Goal: Register for event/course

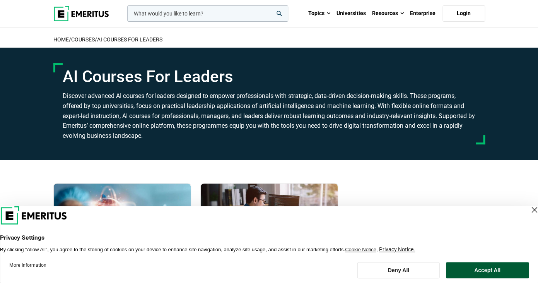
click at [485, 269] on button "Accept All" at bounding box center [487, 270] width 83 height 16
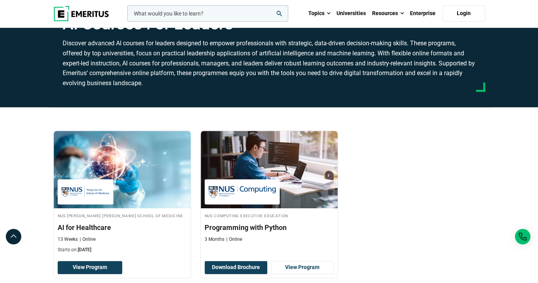
scroll to position [70, 0]
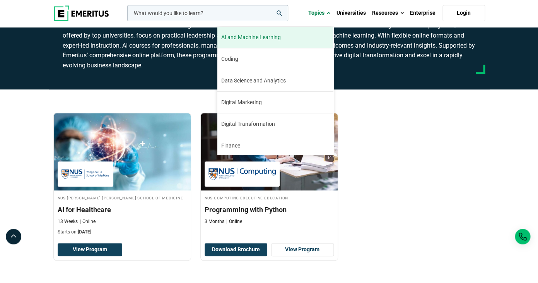
click at [273, 36] on span "AI and Machine Learning" at bounding box center [251, 37] width 60 height 8
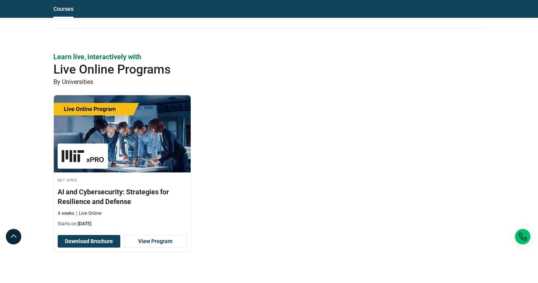
scroll to position [639, 0]
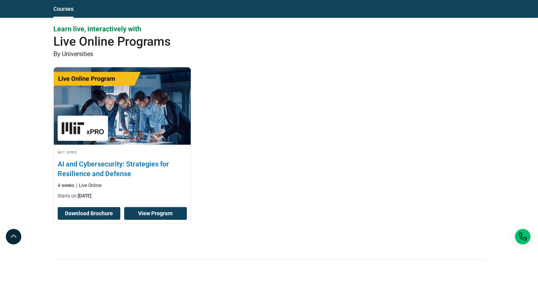
click at [140, 215] on link "View Program" at bounding box center [155, 213] width 63 height 13
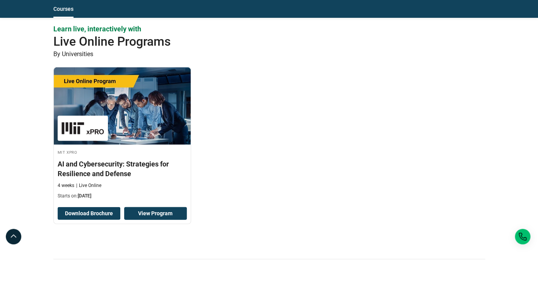
scroll to position [486, 0]
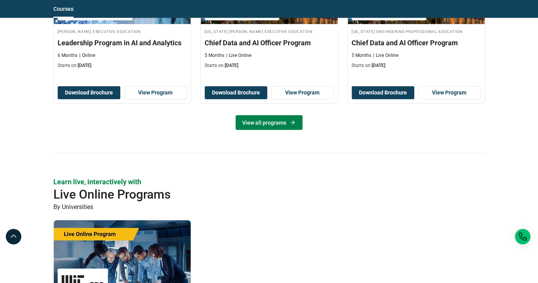
click at [263, 124] on link "View all programs" at bounding box center [269, 122] width 67 height 15
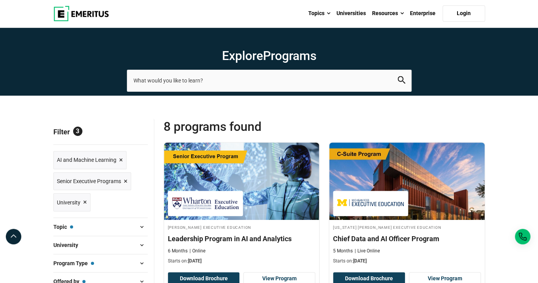
click at [86, 201] on span "×" at bounding box center [85, 201] width 4 height 11
click at [126, 180] on span "×" at bounding box center [126, 181] width 4 height 11
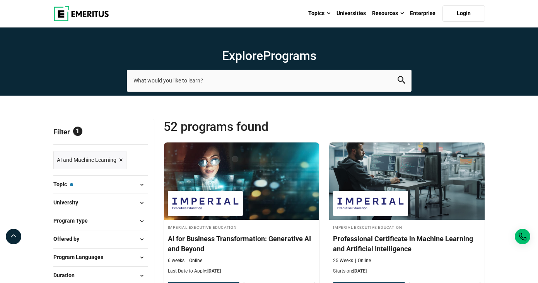
scroll to position [50, 0]
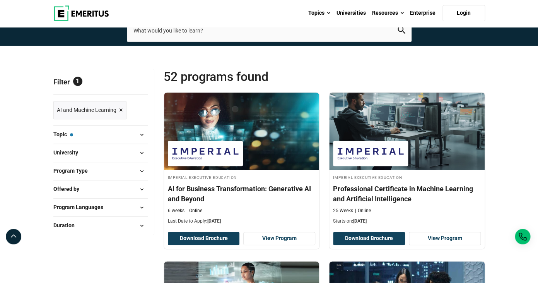
click at [112, 168] on button "Program Type" at bounding box center [100, 171] width 94 height 12
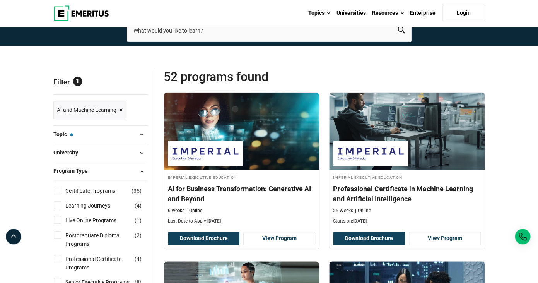
click at [111, 169] on button "Program Type" at bounding box center [100, 171] width 94 height 12
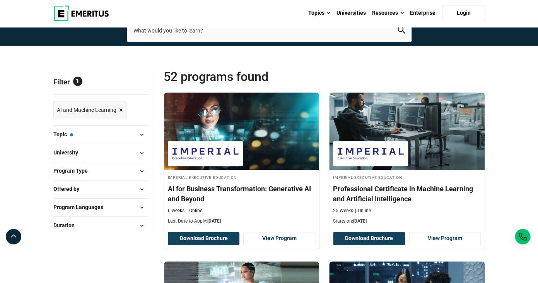
click at [77, 210] on span "Program Languages" at bounding box center [81, 207] width 56 height 9
click at [57, 224] on input "English ( 35 )" at bounding box center [58, 227] width 8 height 8
checkbox input "true"
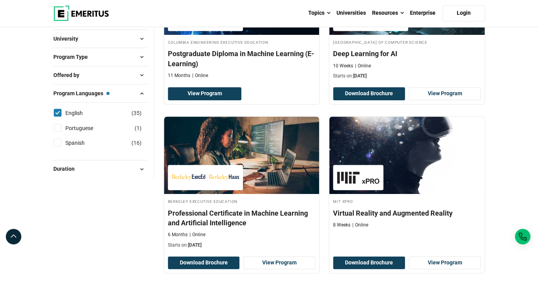
scroll to position [195, 0]
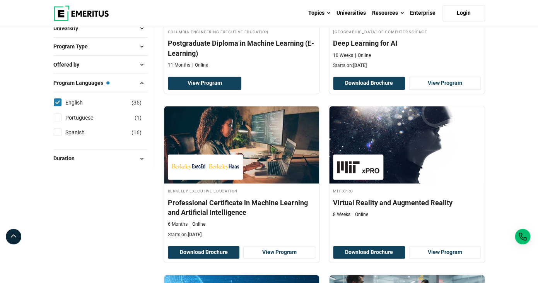
click at [131, 160] on button "Duration" at bounding box center [100, 159] width 94 height 12
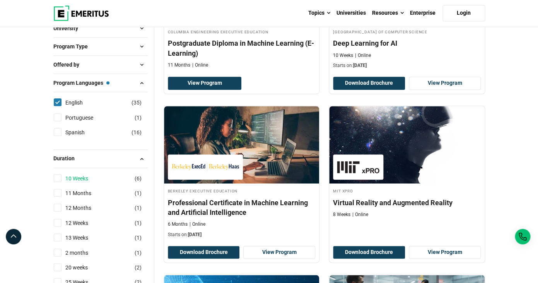
click at [75, 178] on link "10 Weeks" at bounding box center [84, 178] width 38 height 9
checkbox input "true"
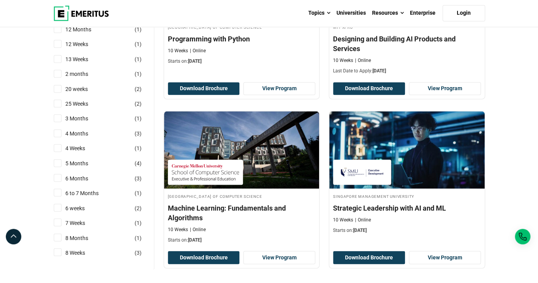
scroll to position [360, 0]
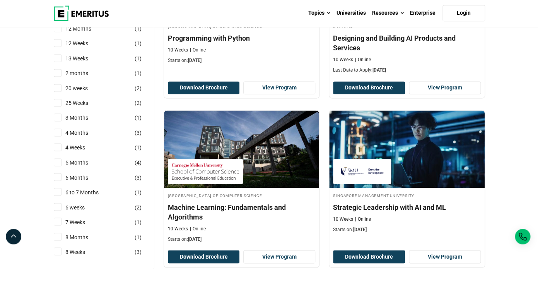
click at [58, 147] on input "4 Weeks ( 1 )" at bounding box center [58, 147] width 8 height 8
checkbox input "true"
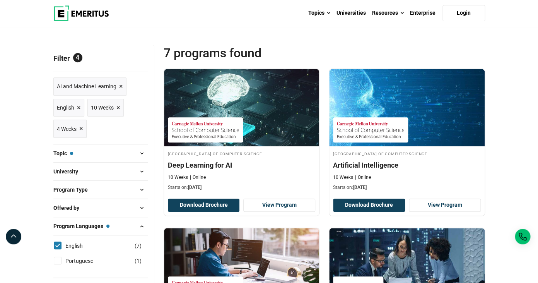
scroll to position [79, 0]
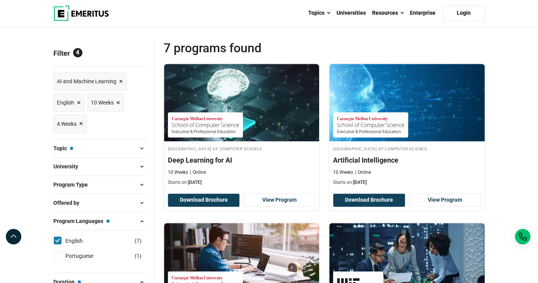
click at [118, 103] on span "×" at bounding box center [118, 102] width 4 height 11
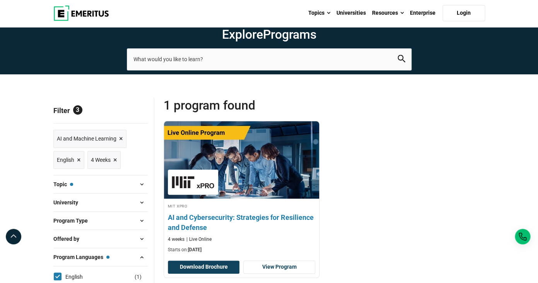
scroll to position [27, 0]
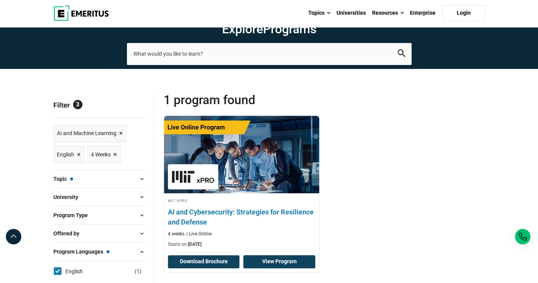
click at [254, 260] on link "View Program" at bounding box center [279, 261] width 72 height 13
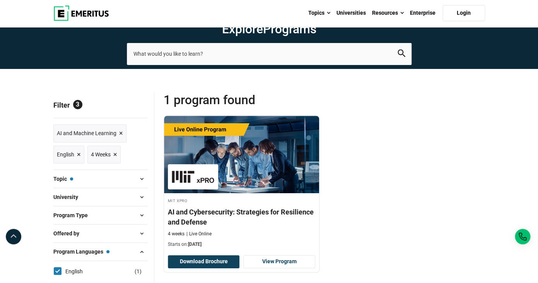
click at [121, 130] on span "×" at bounding box center [121, 133] width 4 height 11
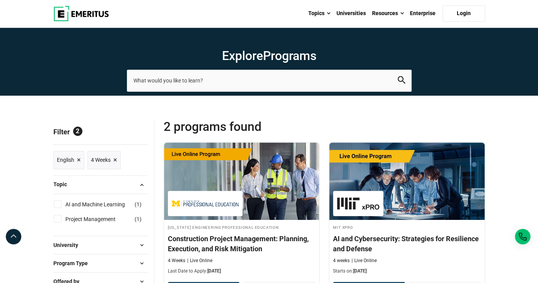
click at [116, 159] on span "×" at bounding box center [115, 159] width 4 height 11
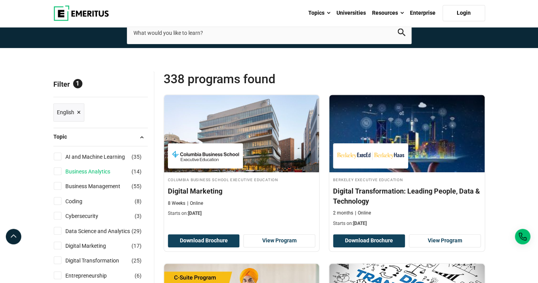
scroll to position [49, 0]
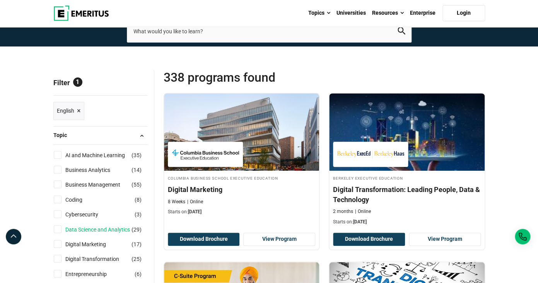
click at [82, 231] on link "Data Science and Analytics" at bounding box center [105, 229] width 80 height 9
checkbox input "true"
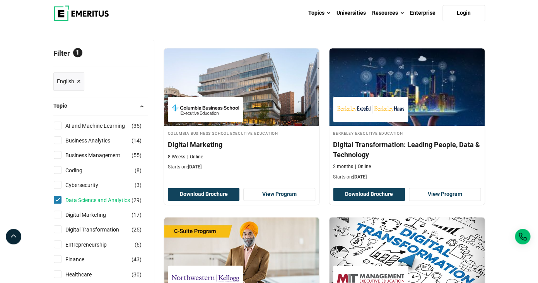
scroll to position [95, 0]
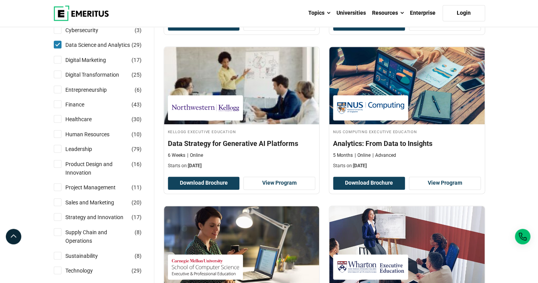
scroll to position [291, 0]
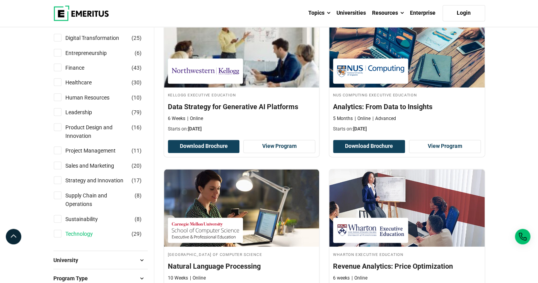
click at [82, 231] on link "Technology" at bounding box center [86, 233] width 43 height 9
checkbox input "true"
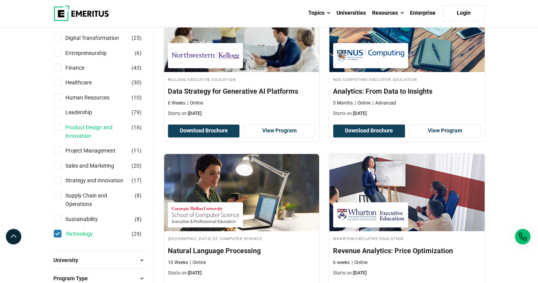
scroll to position [187, 0]
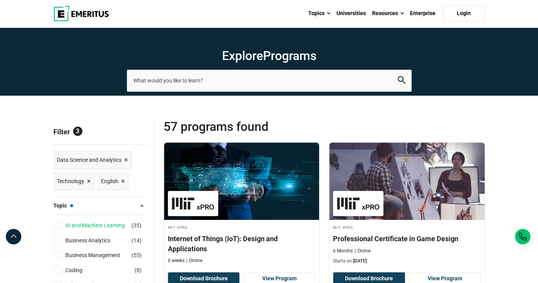
click at [89, 225] on link "AI and Machine Learning" at bounding box center [102, 225] width 75 height 9
checkbox input "true"
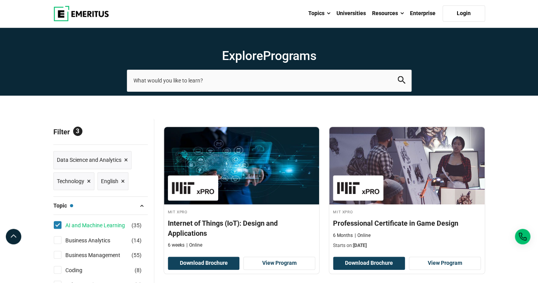
scroll to position [79, 0]
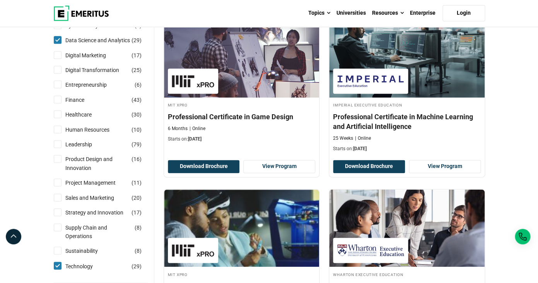
scroll to position [291, 0]
